Goal: Task Accomplishment & Management: Use online tool/utility

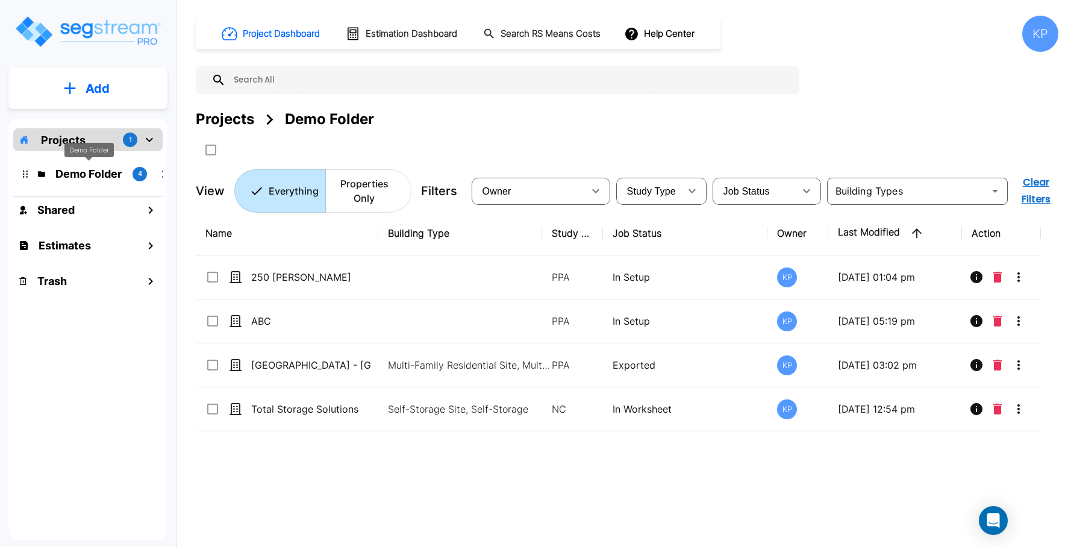
click at [99, 176] on p "Demo Folder" at bounding box center [88, 174] width 67 height 16
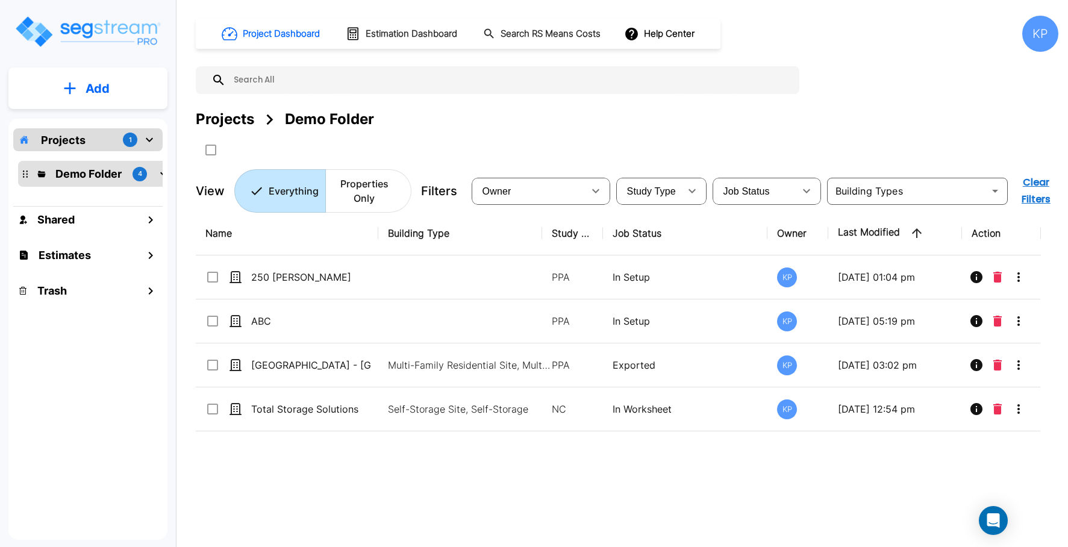
click at [123, 139] on div "1" at bounding box center [130, 140] width 14 height 14
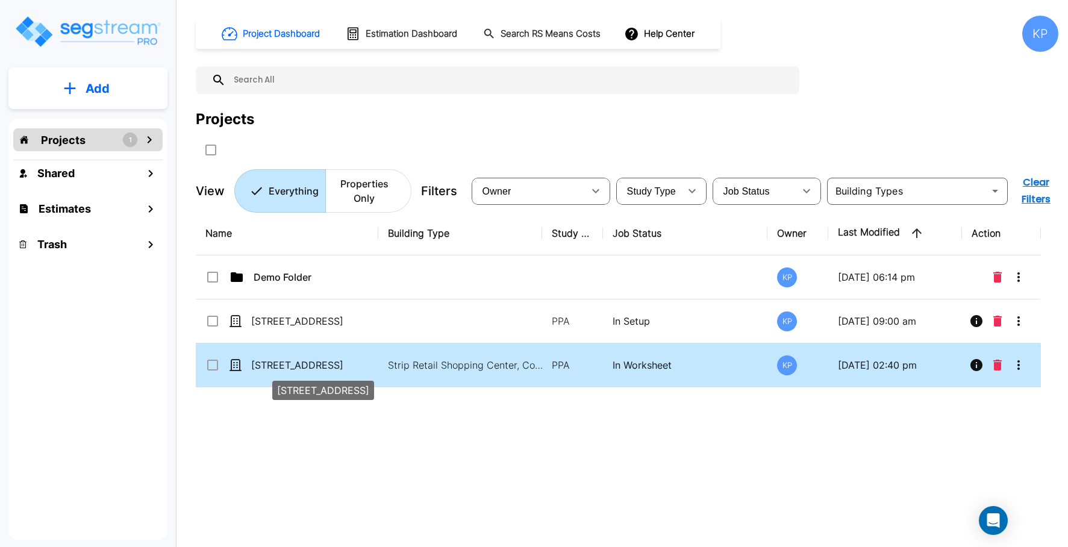
click at [294, 364] on p "[STREET_ADDRESS]" at bounding box center [311, 365] width 120 height 14
checkbox input "true"
click at [294, 364] on p "[STREET_ADDRESS]" at bounding box center [311, 365] width 120 height 14
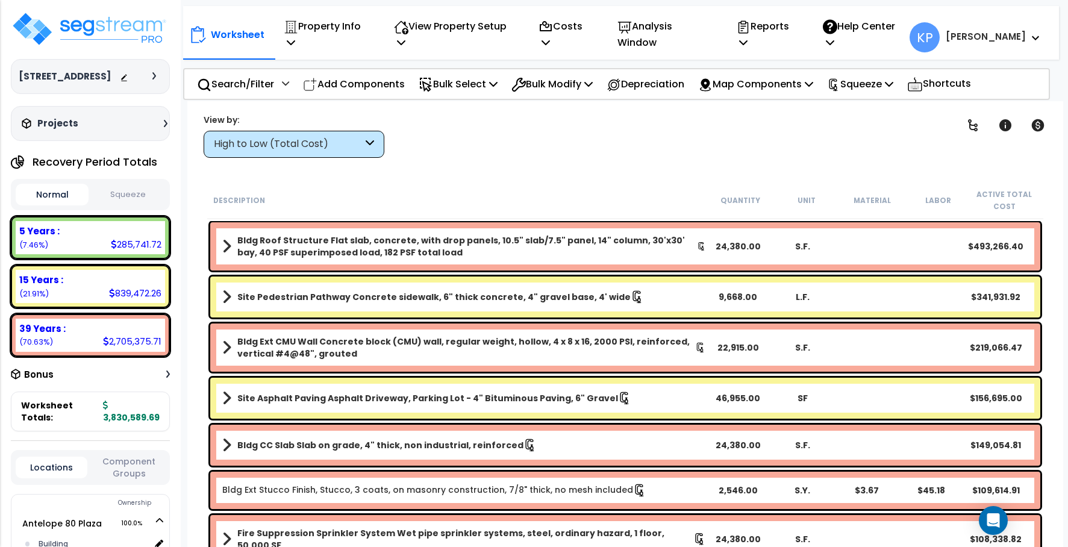
click at [130, 201] on button "Squeeze" at bounding box center [128, 194] width 73 height 21
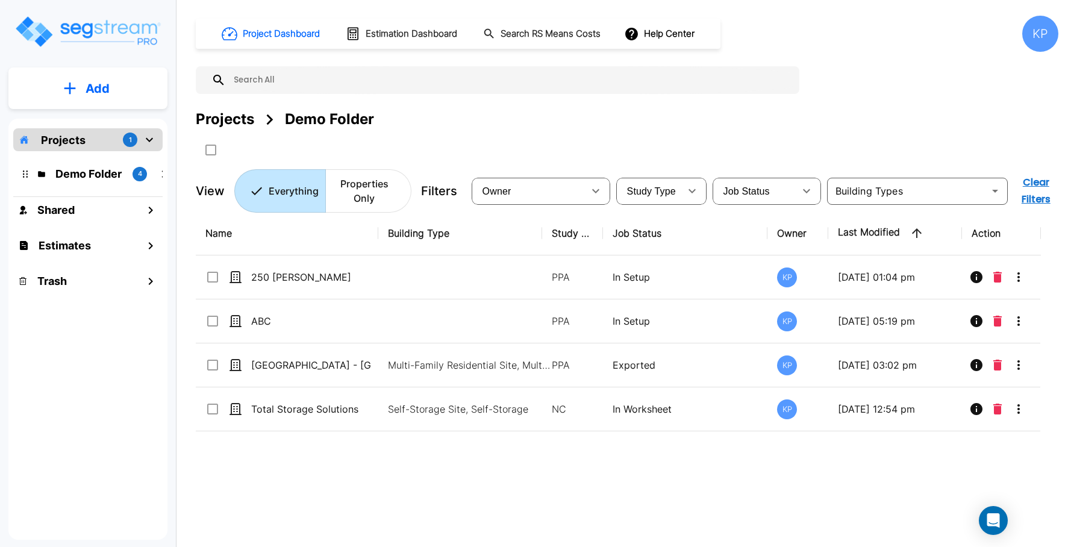
click at [108, 139] on div "Projects 1" at bounding box center [87, 139] width 149 height 23
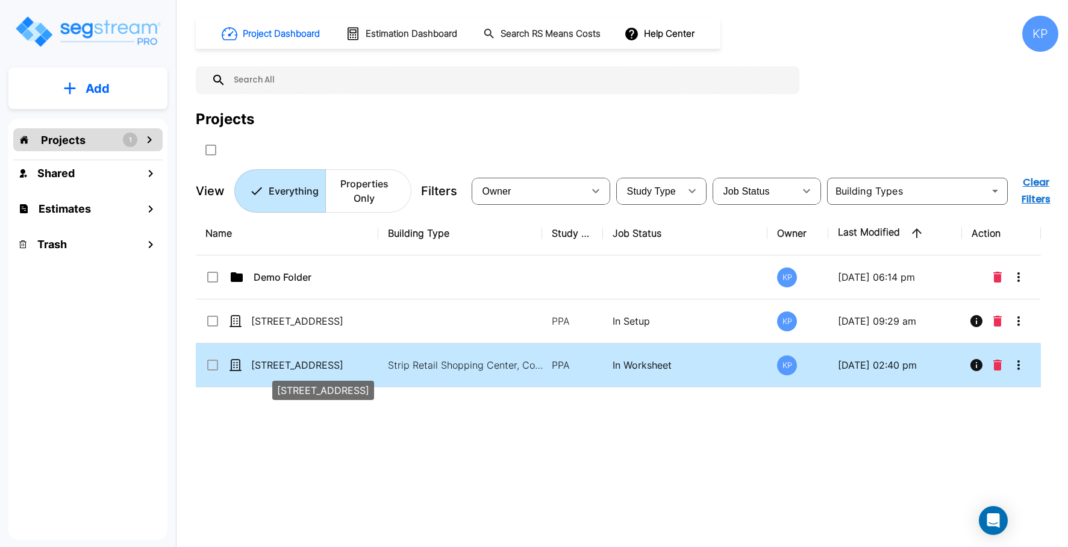
click at [313, 367] on p "[STREET_ADDRESS]" at bounding box center [311, 365] width 120 height 14
checkbox input "true"
click at [313, 367] on p "[STREET_ADDRESS]" at bounding box center [311, 365] width 120 height 14
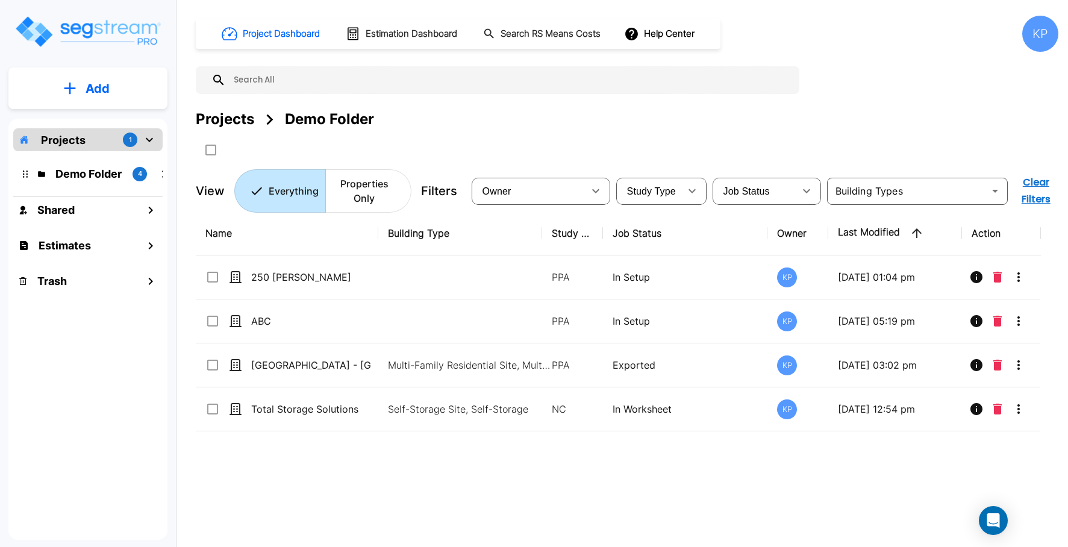
click at [119, 136] on div "Projects 1" at bounding box center [87, 139] width 149 height 23
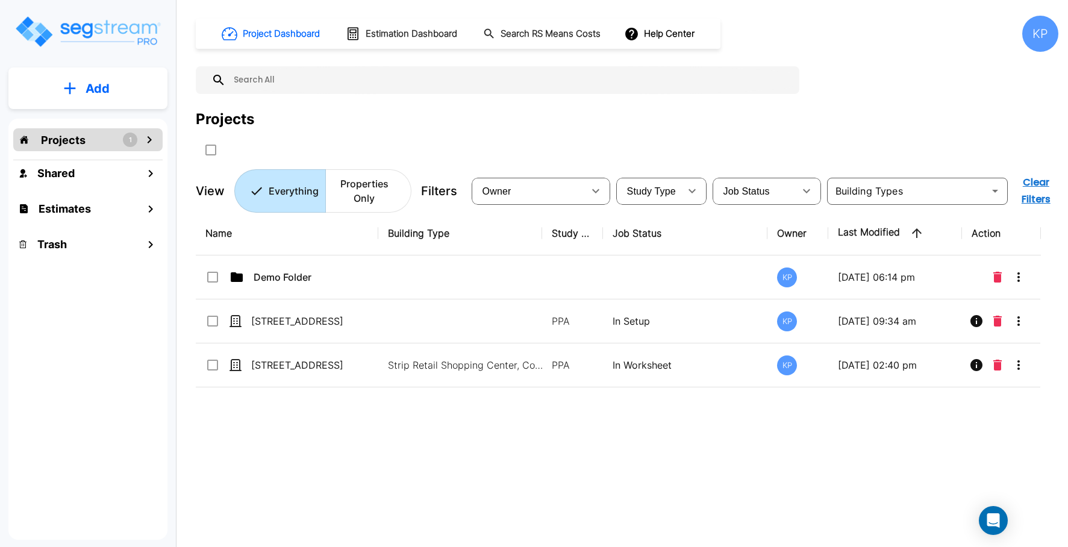
click at [149, 141] on icon "mailbox folders" at bounding box center [149, 140] width 14 height 14
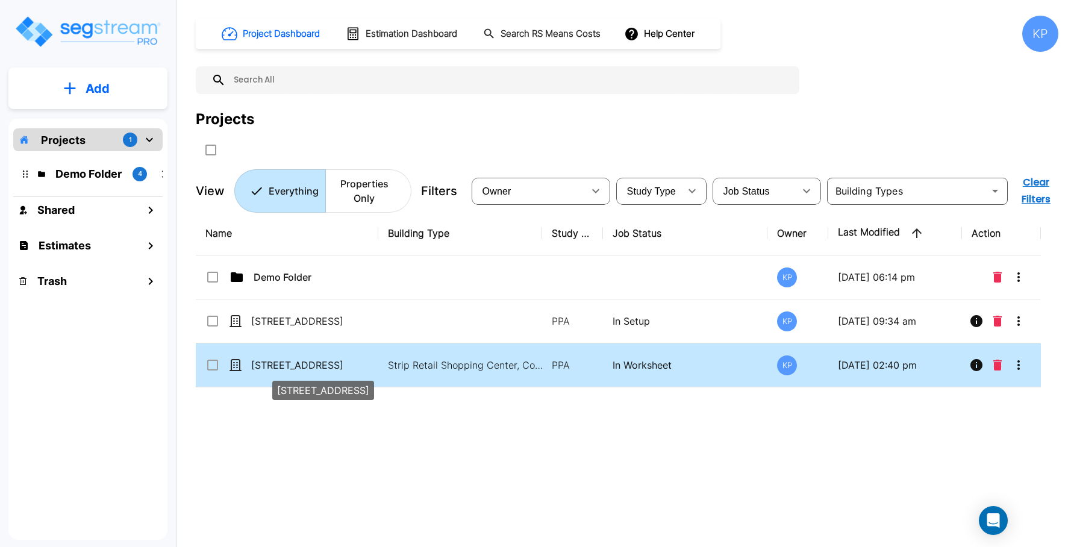
click at [295, 365] on p "[STREET_ADDRESS]" at bounding box center [311, 365] width 120 height 14
checkbox input "true"
click at [295, 365] on p "[STREET_ADDRESS]" at bounding box center [311, 365] width 120 height 14
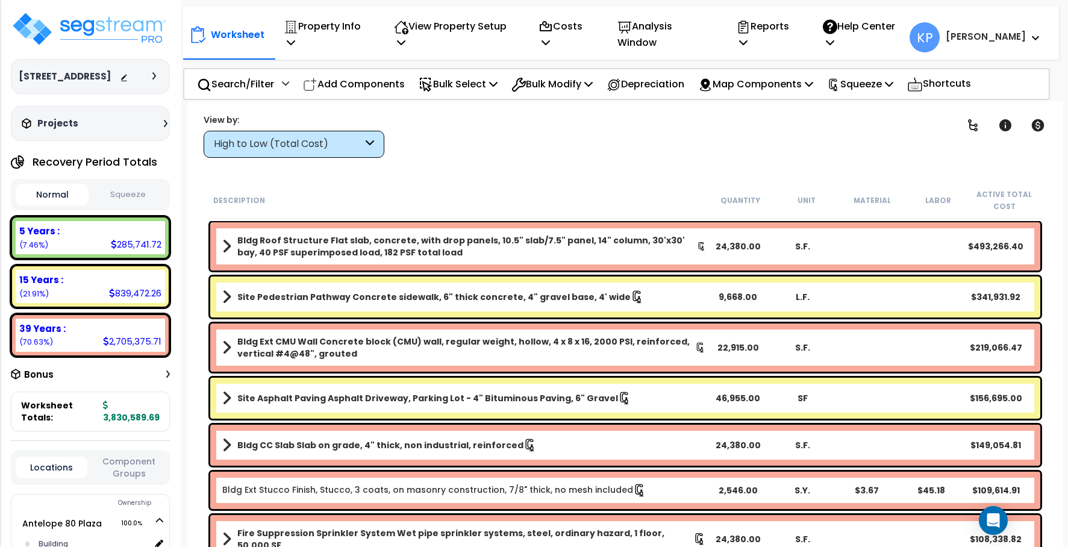
click at [132, 192] on button "Squeeze" at bounding box center [128, 194] width 73 height 21
click at [1037, 38] on span at bounding box center [1032, 37] width 13 height 14
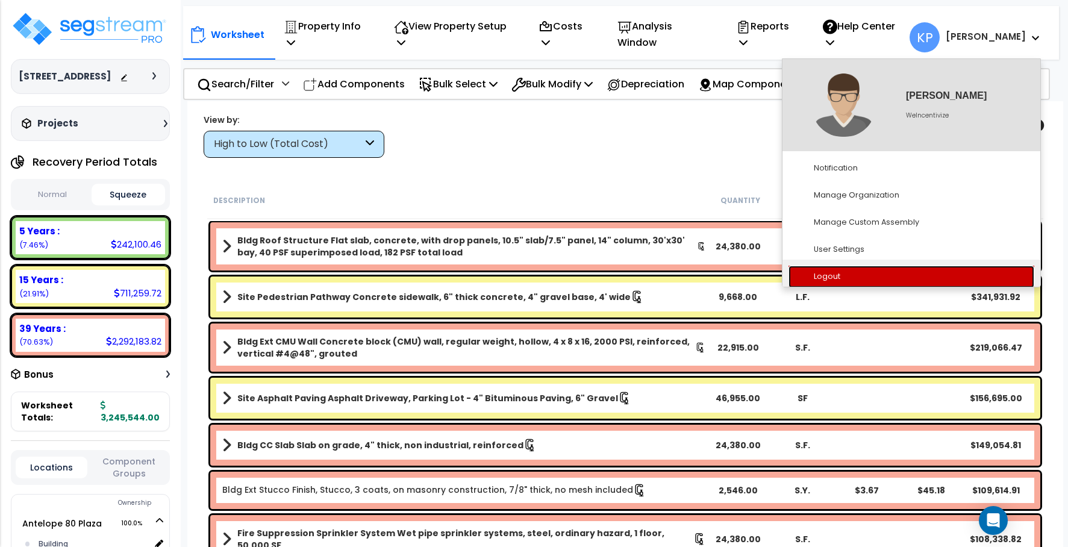
click at [831, 268] on link "Logout" at bounding box center [912, 277] width 246 height 22
